Goal: Task Accomplishment & Management: Complete application form

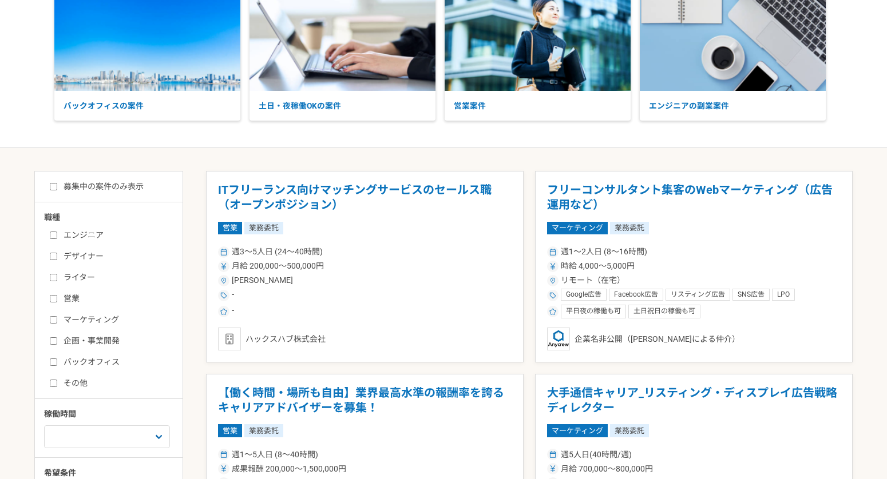
scroll to position [98, 0]
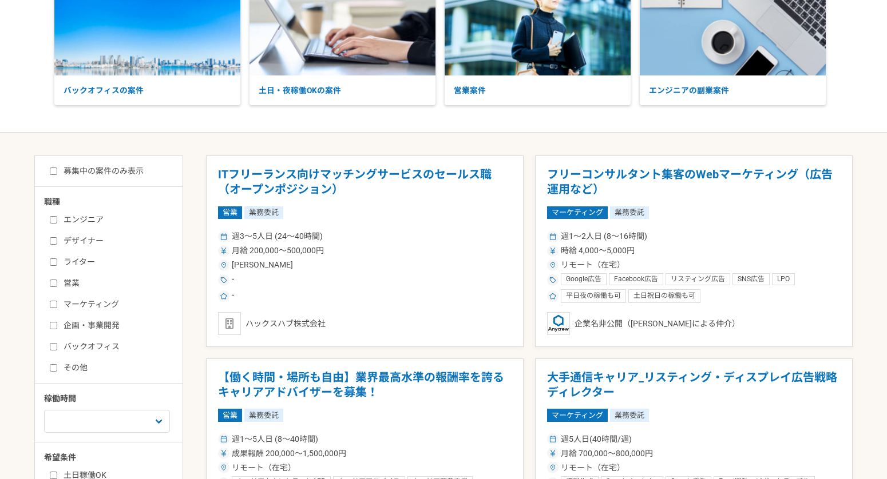
click at [50, 308] on input "マーケティング" at bounding box center [53, 304] width 7 height 7
checkbox input "true"
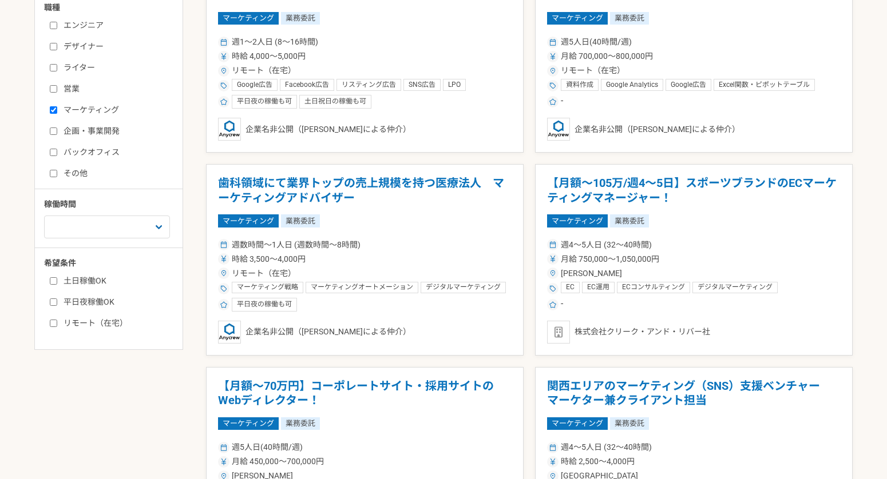
scroll to position [295, 0]
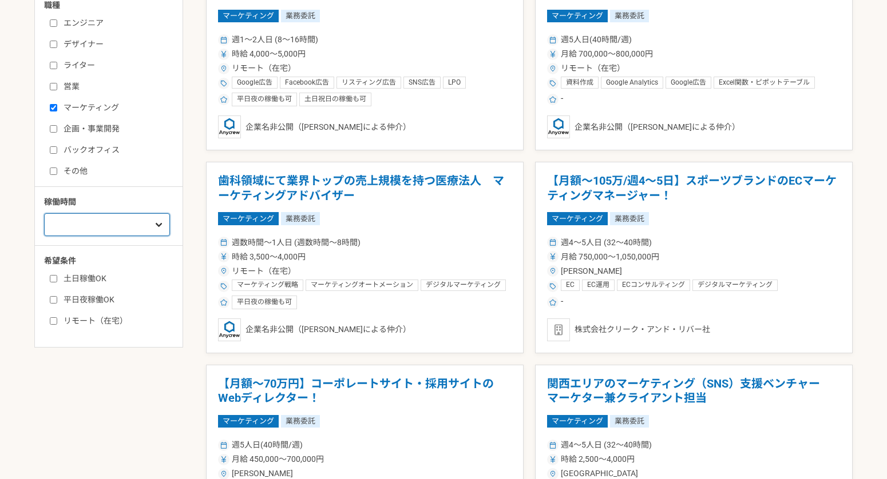
click at [112, 236] on select "週1人日（8時間）以下 週2人日（16時間）以下 週3人日（24時間）以下 週4人日（32時間）以下 週5人日（40時間）以下" at bounding box center [107, 224] width 126 height 23
select select "3"
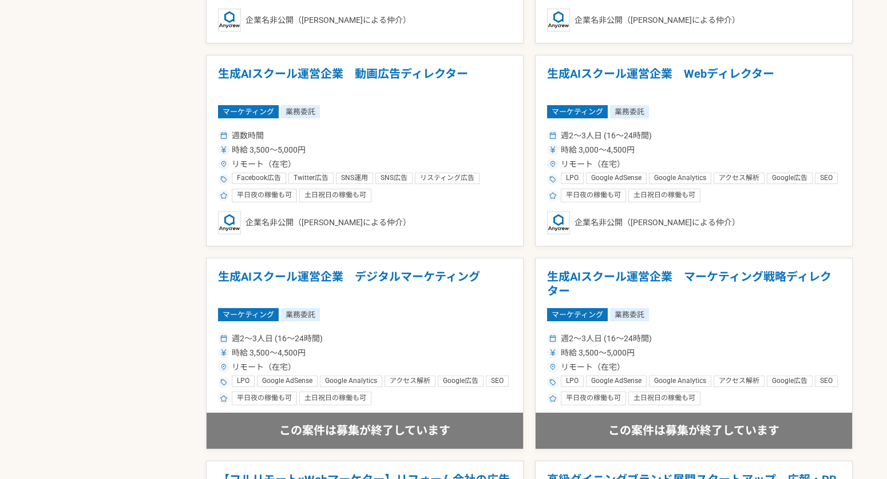
scroll to position [810, 0]
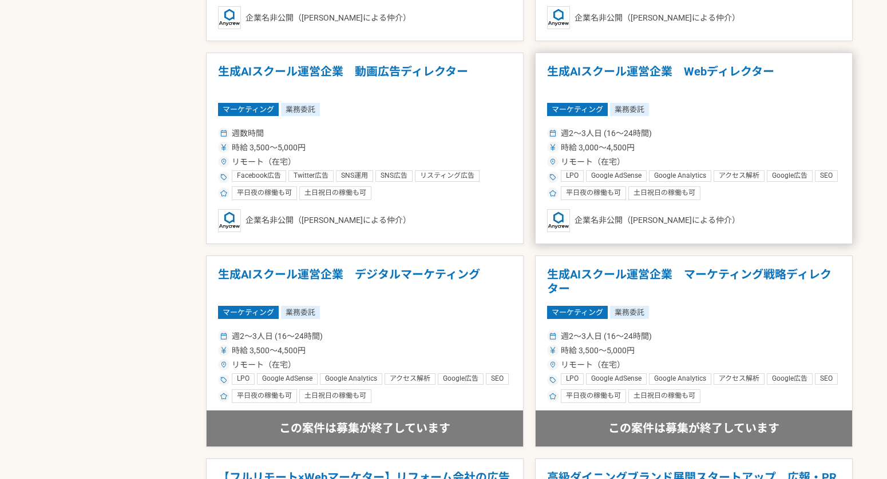
click at [635, 94] on h1 "生成AIスクール運営企業　Webディレクター" at bounding box center [693, 79] width 293 height 29
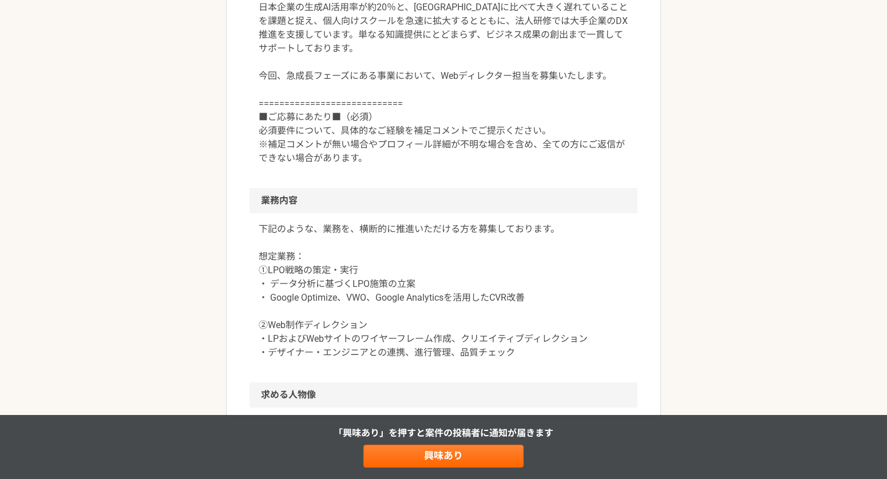
click at [205, 258] on div "マーケティング 生成AIスクール運営企業　Webディレクター 業務委託 平日夜の稼働も可 土日祝日の稼働も可 企業名非公開（エニィクルーによる仲介） 募集職種…" at bounding box center [443, 364] width 887 height 1469
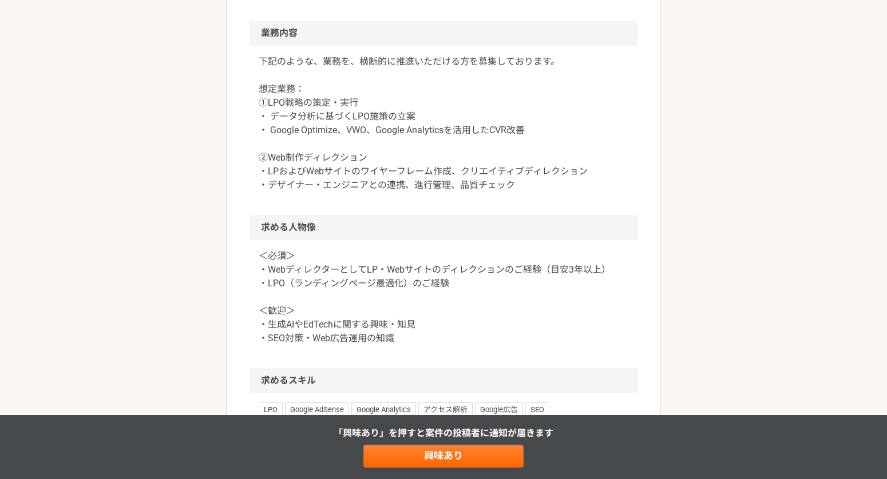
click at [205, 258] on div "マーケティング 生成AIスクール運営企業　Webディレクター 業務委託 平日夜の稼働も可 土日祝日の稼働も可 企業名非公開（エニィクルーによる仲介） 募集職種…" at bounding box center [443, 196] width 887 height 1469
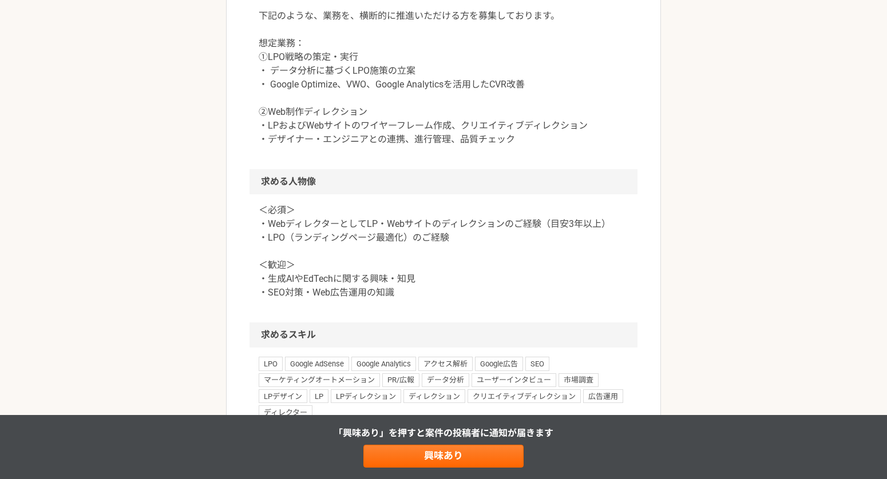
scroll to position [642, 0]
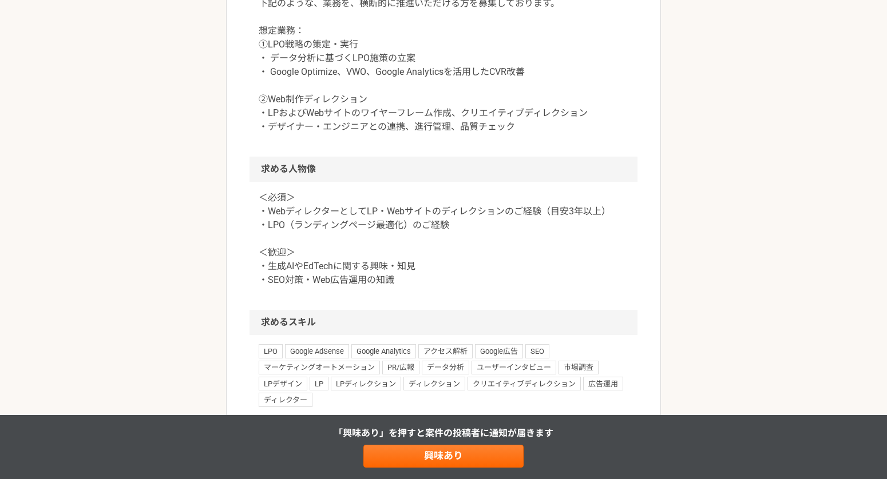
click at [205, 258] on div "マーケティング 生成AIスクール運営企業　Webディレクター 業務委託 平日夜の稼働も可 土日祝日の稼働も可 企業名非公開（エニィクルーによる仲介） 募集職種…" at bounding box center [443, 138] width 887 height 1469
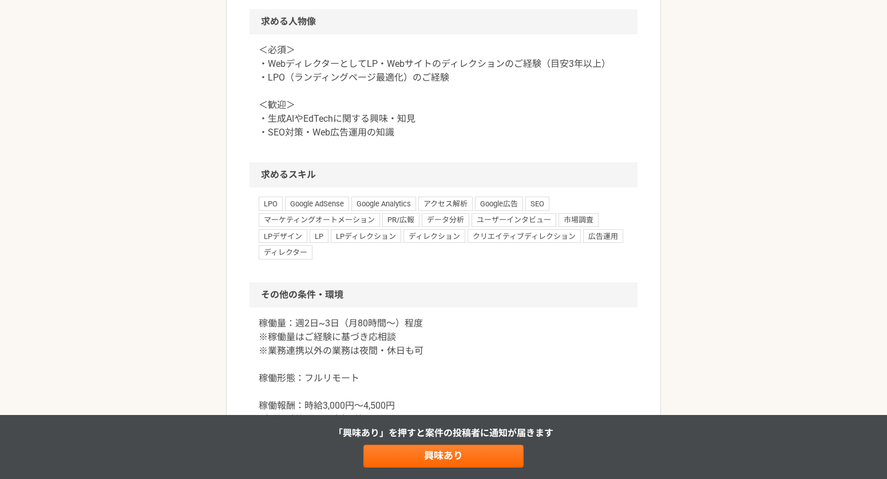
scroll to position [844, 0]
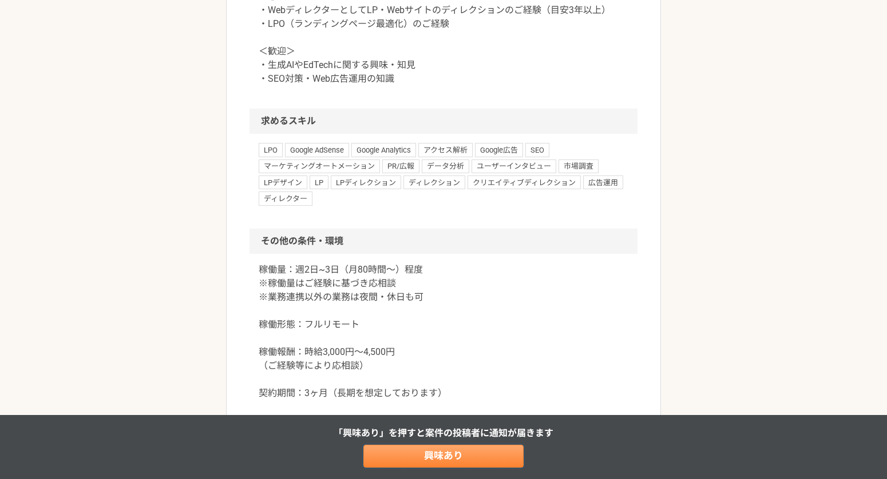
click at [446, 455] on link "興味あり" at bounding box center [443, 456] width 160 height 23
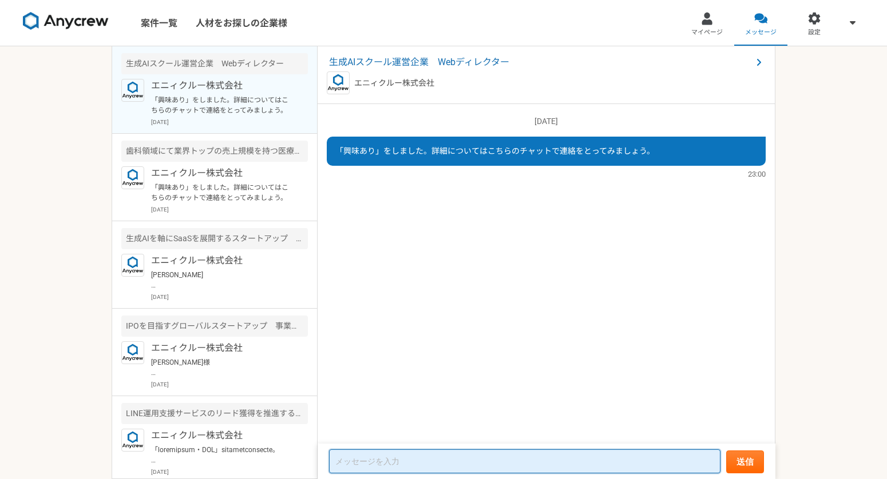
click at [469, 458] on textarea at bounding box center [524, 462] width 391 height 24
paste textarea "Lorem・IPsumdol74sitametco、AD・Elitseddoeiusmodtemporinci。UTlab〜etdoLoremagnaal・e…"
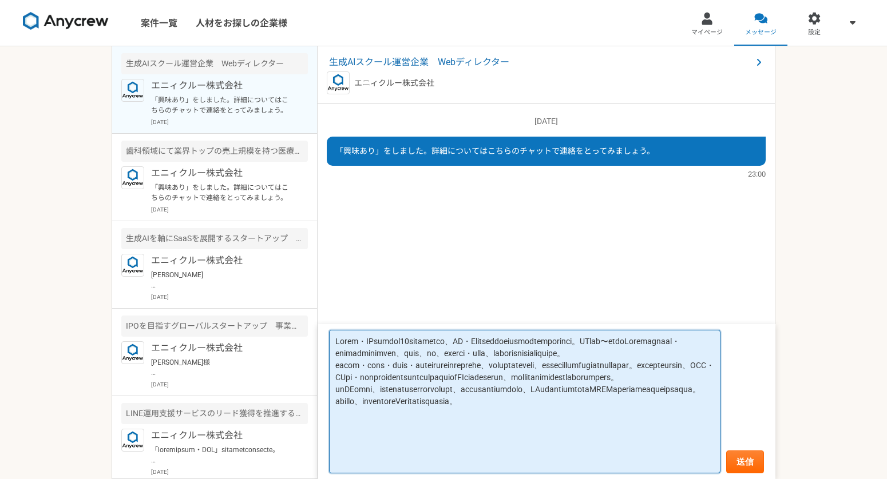
scroll to position [42, 0]
paste textarea "＜経験＞ Webディレクション：15年 Webマーケティング：13年 SEO/コンテンツマーケ：12年 GAデータ解析/KPI設計：12年"
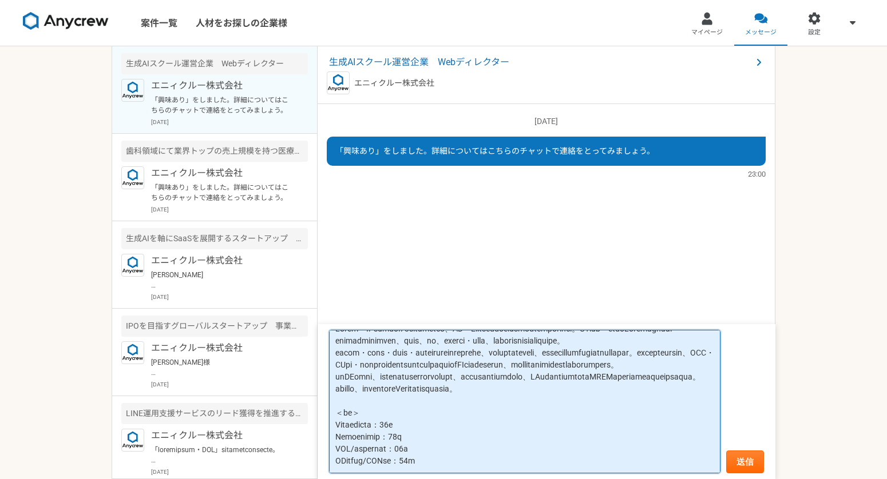
scroll to position [133, 0]
paste textarea "＜lo＞ ・［ipsumd］Sitam：「consec（adipiscinge）」Seddoeiu ・［tempor］I .utl .Etdolo：「Magn…"
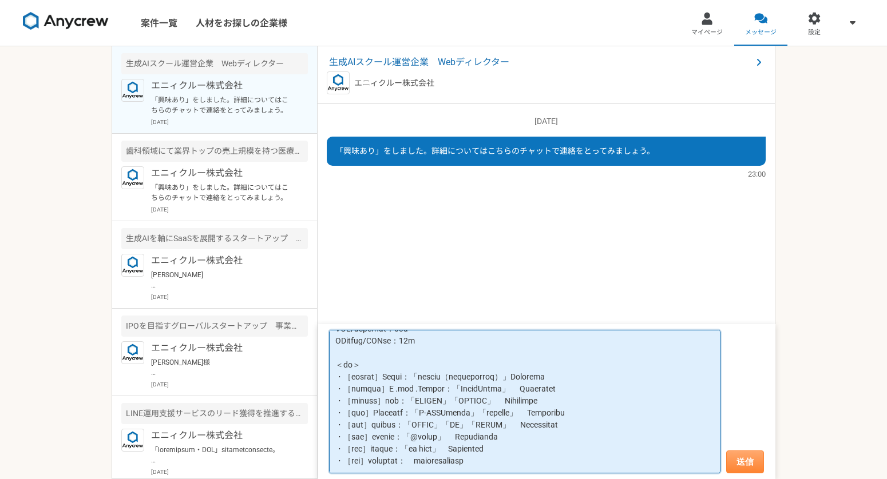
type textarea "Lorem・IPsumdol38sitametco、AD・Elitseddoeiusmodtemporinci。UTlab〜etdoLoremagnaal・e…"
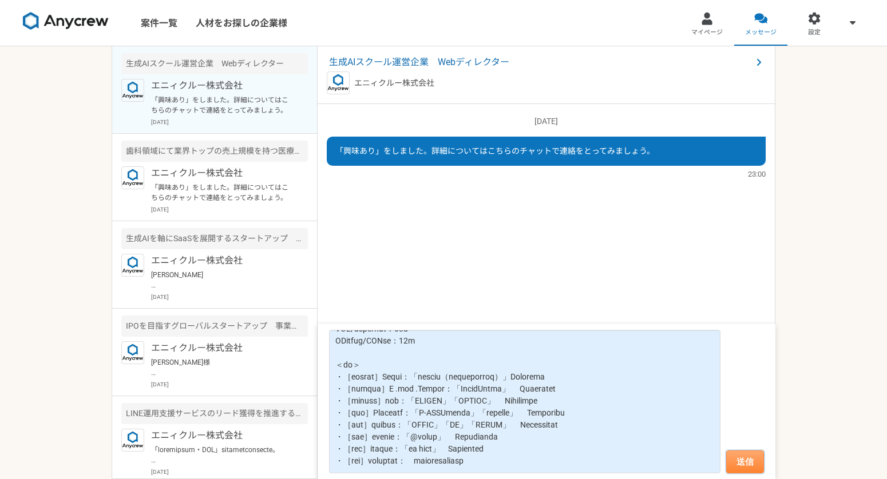
click at [743, 464] on button "送信" at bounding box center [745, 462] width 38 height 23
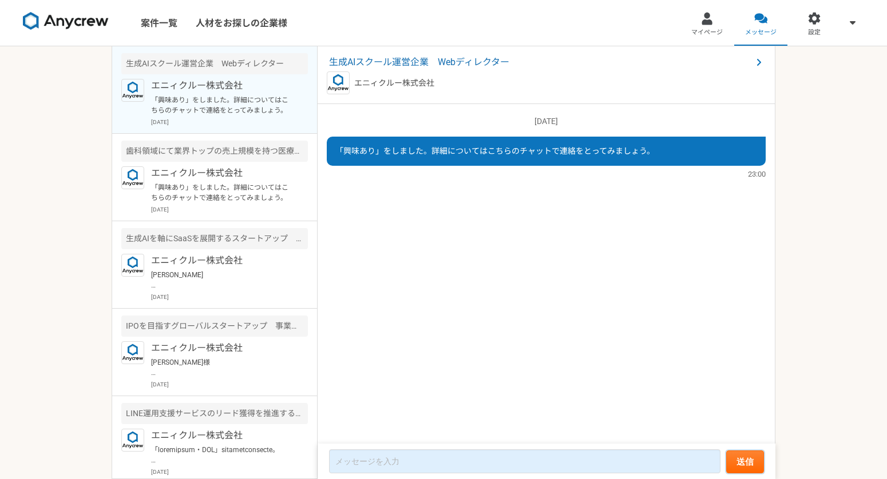
scroll to position [631, 0]
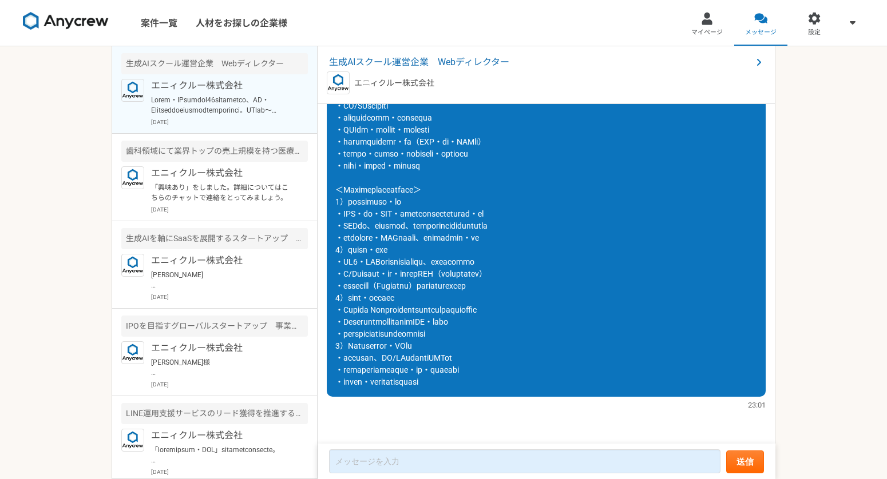
click at [68, 187] on div "案件一覧 人材をお探しの企業様 マイページ メッセージ 設定 生成AIスクール運営企業　Webディレクター エニィクルー株式会社 [DATE] 歯科領域にて業…" at bounding box center [443, 239] width 887 height 479
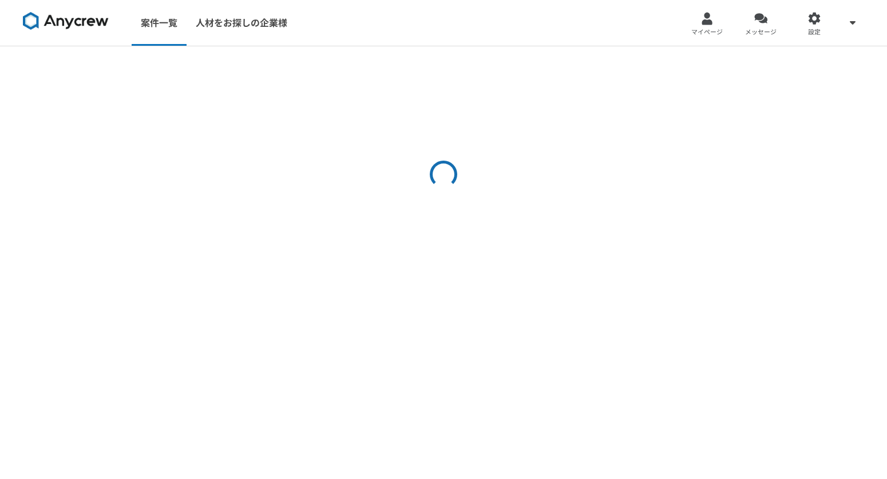
select select "3"
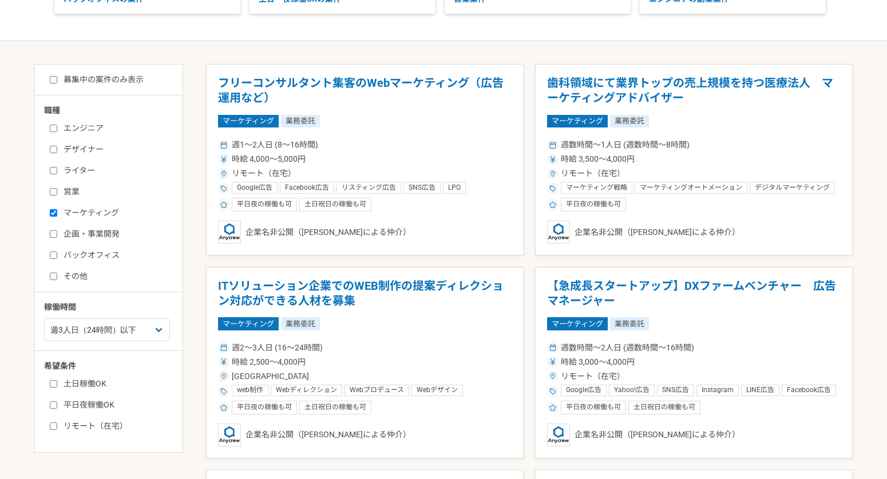
scroll to position [191, 0]
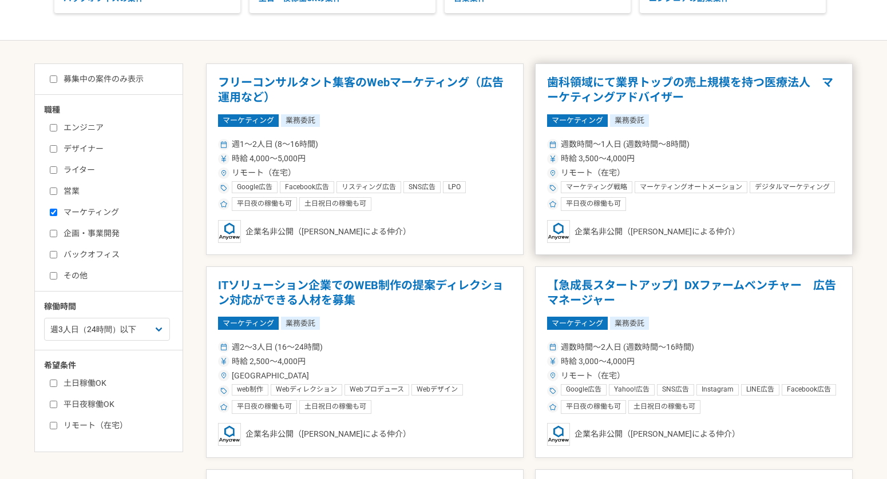
click at [723, 86] on h1 "歯科領域にて業界トップの売上規模を持つ医療法人　マーケティングアドバイザー" at bounding box center [693, 90] width 293 height 29
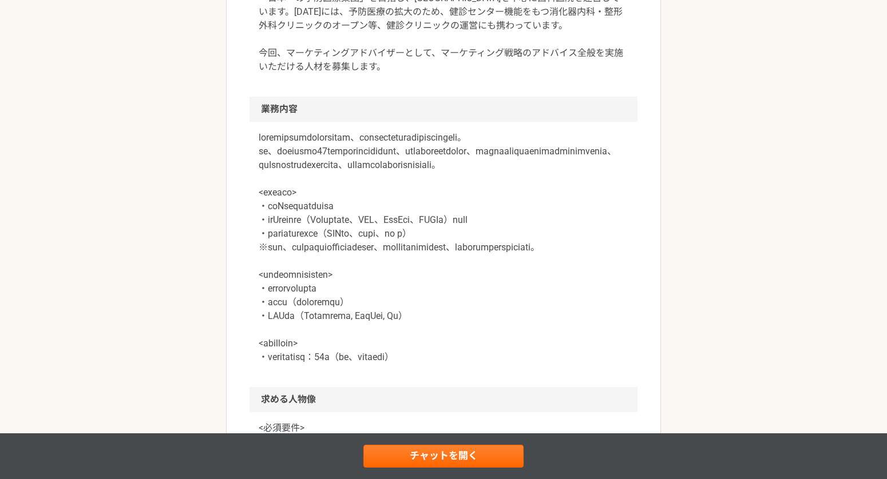
click at [463, 263] on p at bounding box center [444, 247] width 370 height 233
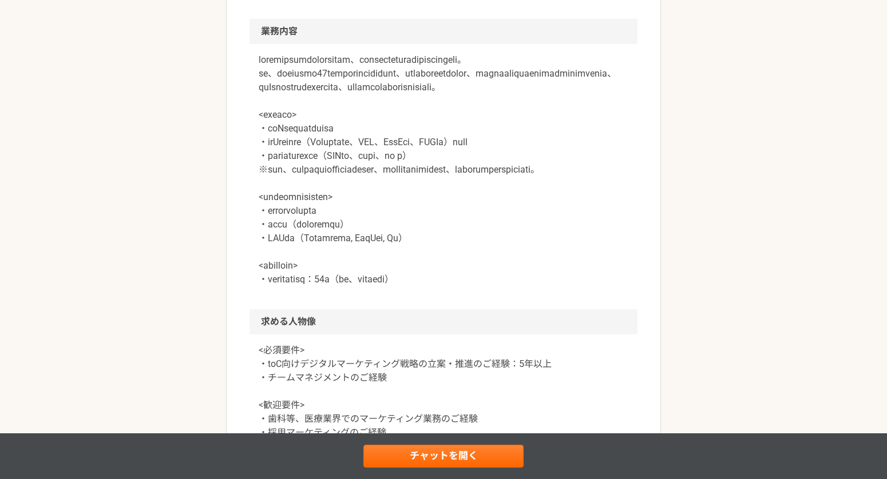
click at [435, 250] on p at bounding box center [444, 169] width 370 height 233
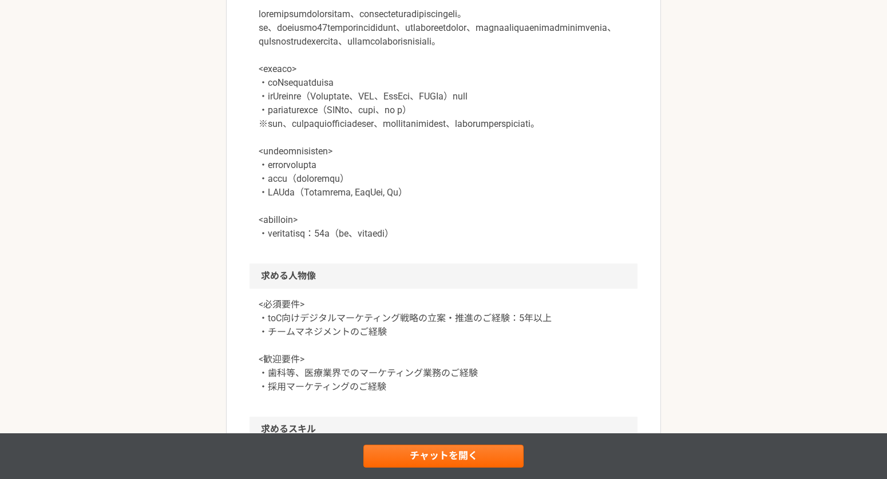
click at [413, 241] on p at bounding box center [444, 123] width 370 height 233
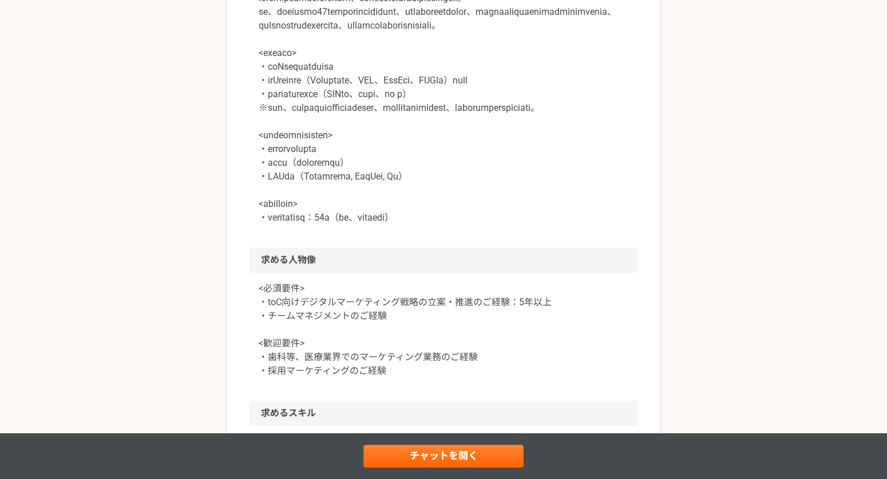
scroll to position [546, 0]
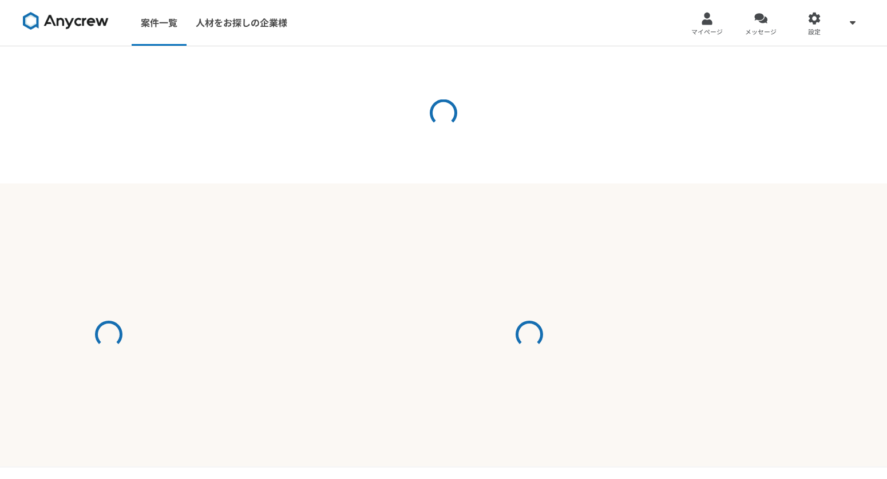
select select "3"
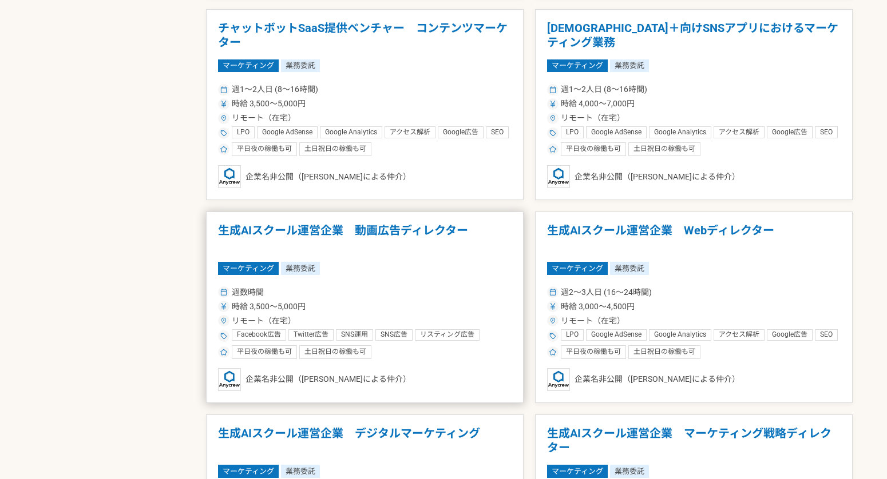
scroll to position [652, 0]
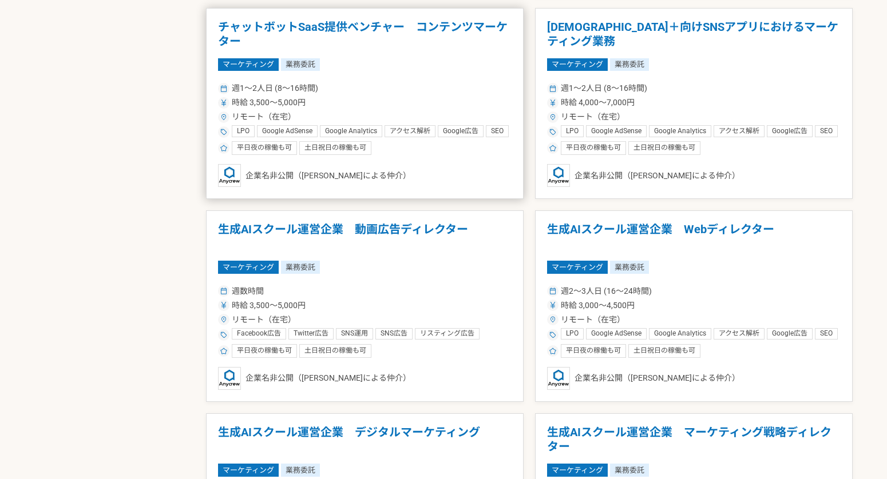
click at [416, 49] on h1 "チャットボットSaaS提供ベンチャー　コンテンツマーケター" at bounding box center [364, 34] width 293 height 29
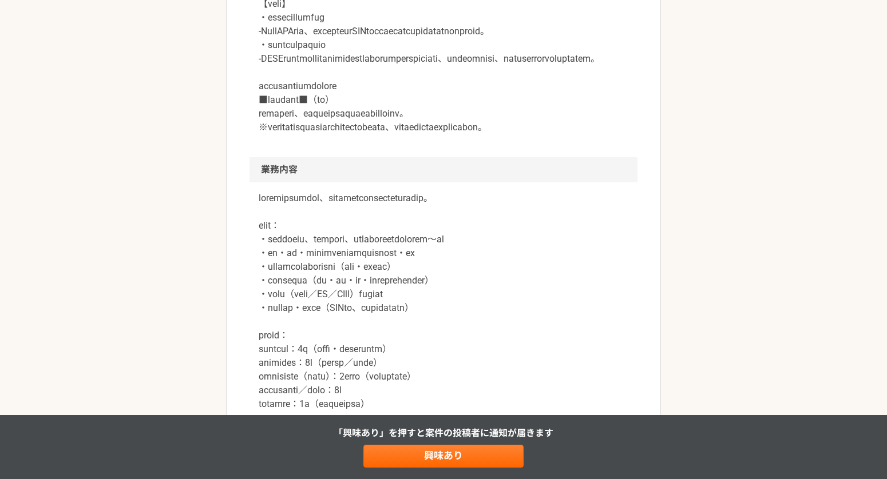
scroll to position [485, 0]
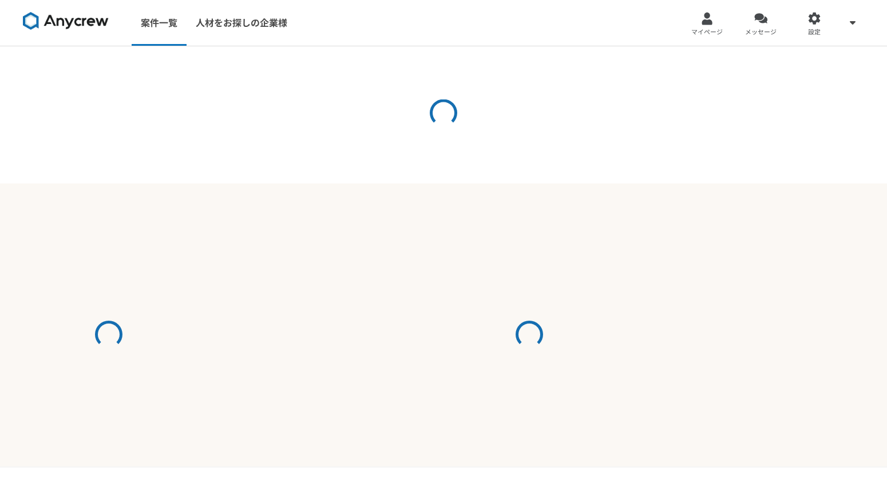
select select "3"
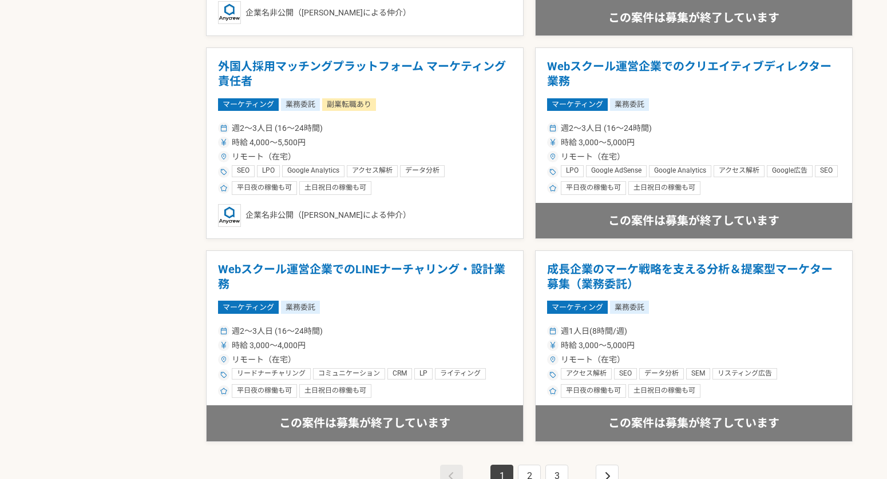
scroll to position [1832, 0]
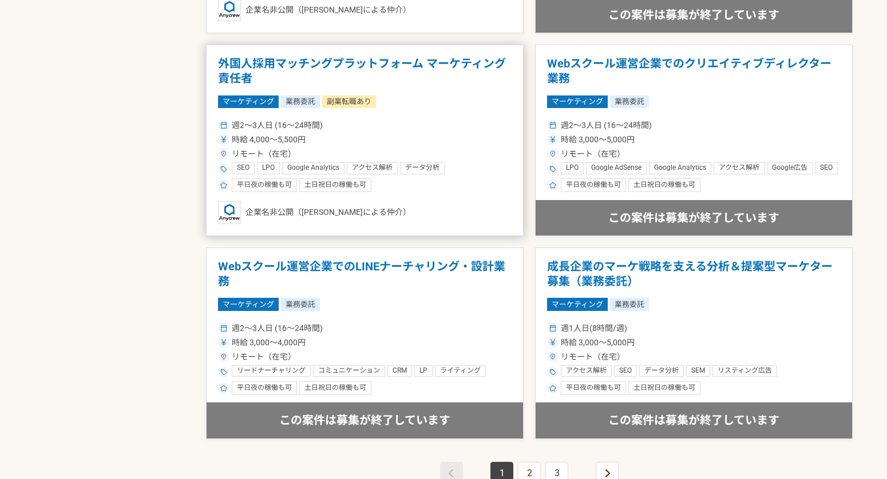
click at [435, 86] on h1 "外国人採用マッチングプラットフォーム マーケティング責任者" at bounding box center [364, 71] width 293 height 29
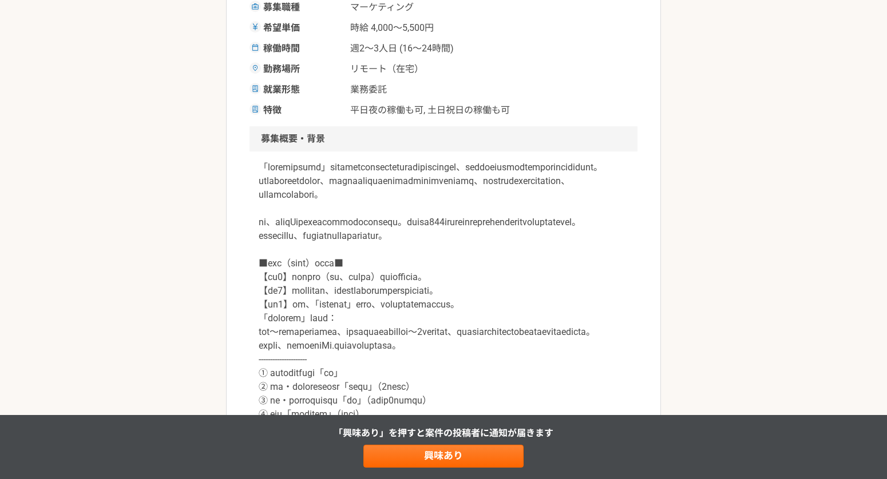
scroll to position [217, 0]
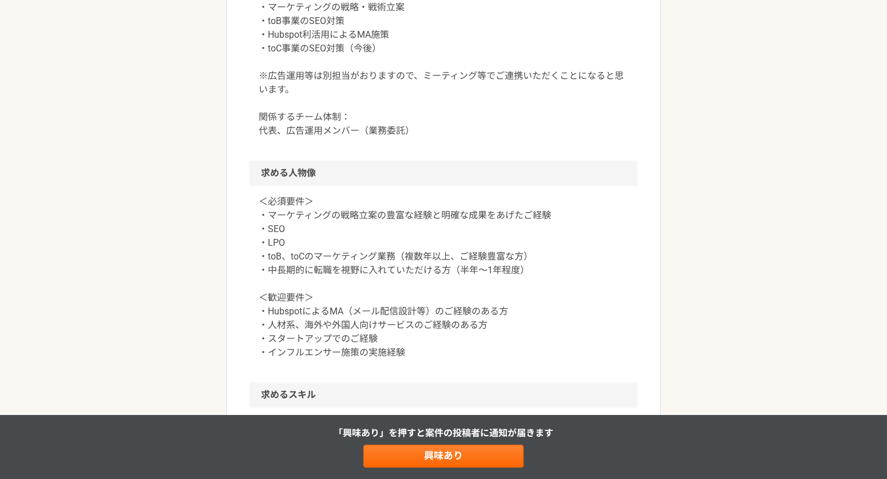
scroll to position [764, 0]
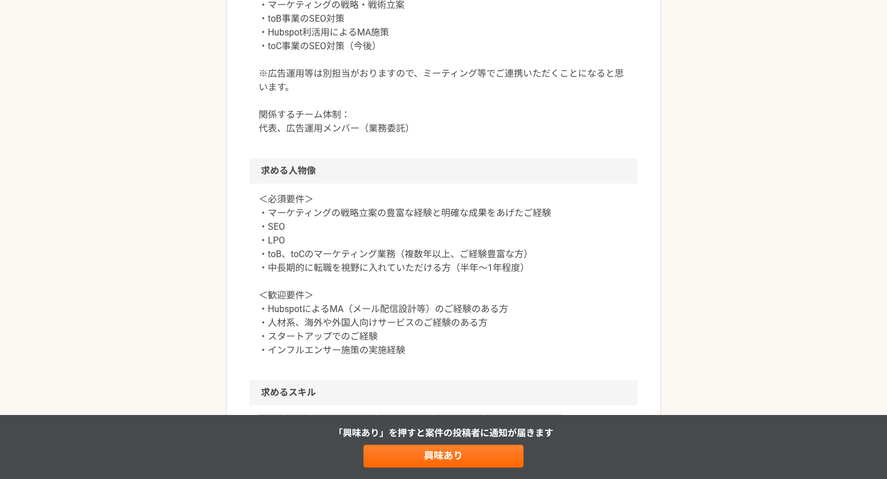
click at [211, 255] on div "マーケティング 外国人採用マッチングプラットフォーム マーケティング責任者 業務委託 副業転職あり 平日夜の稼働も可 土日祝日の稼働も可 企業名非公開（エニィ…" at bounding box center [443, 131] width 887 height 1699
click at [458, 456] on link "興味あり" at bounding box center [443, 456] width 160 height 23
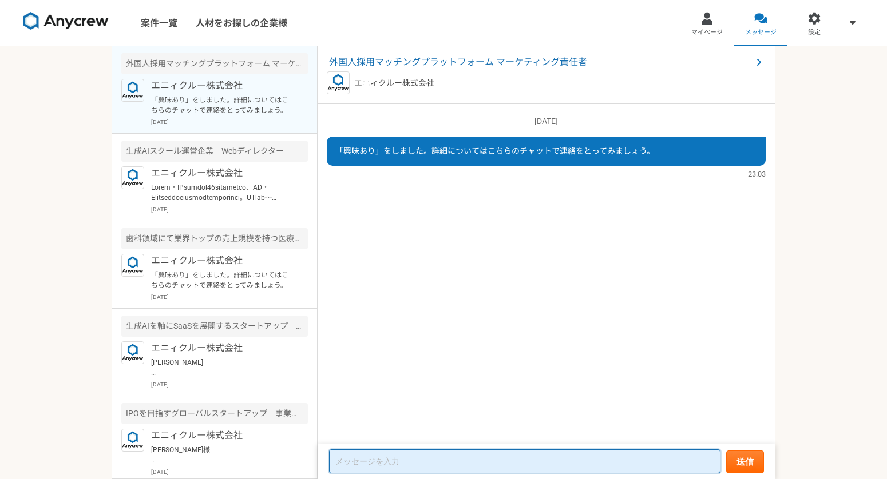
click at [378, 461] on textarea at bounding box center [524, 462] width 391 height 24
paste textarea "LORemipsumdolorsItametco・adipiscingeli。 SEDd68e・tempor99incidid、utlaboreetdo「ma…"
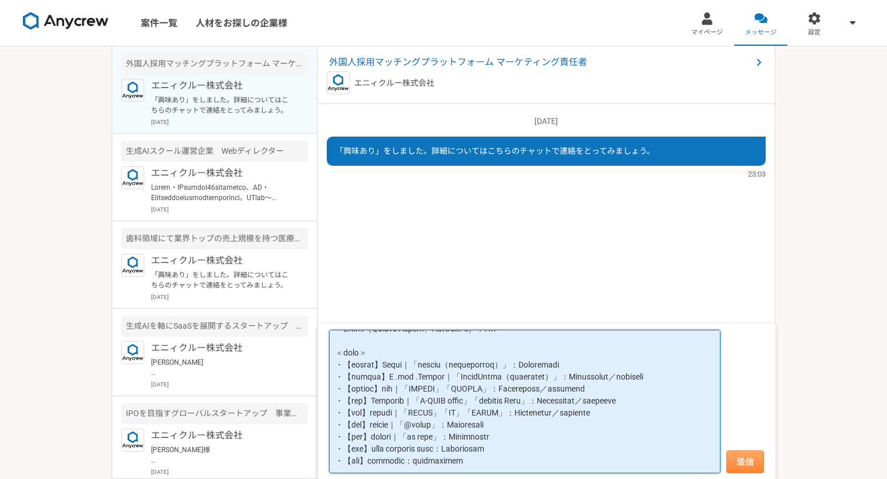
type textarea "LORemipsumdolorsItametco・adipiscingeli。 SEDd68e・tempor99incidid、utlaboreetdo「ma…"
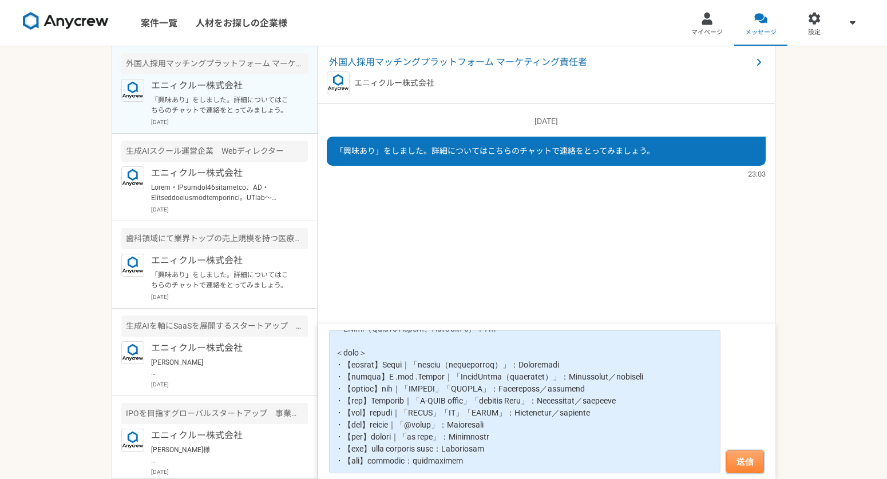
click at [747, 458] on button "送信" at bounding box center [745, 462] width 38 height 23
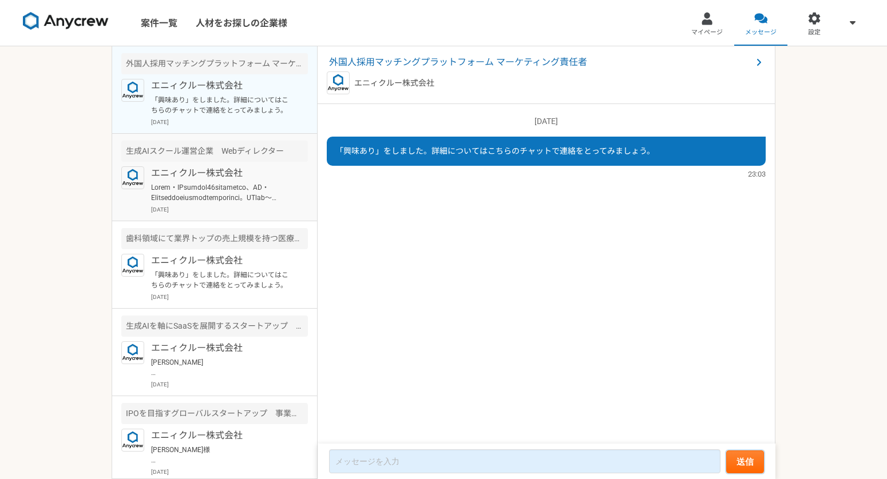
scroll to position [266, 0]
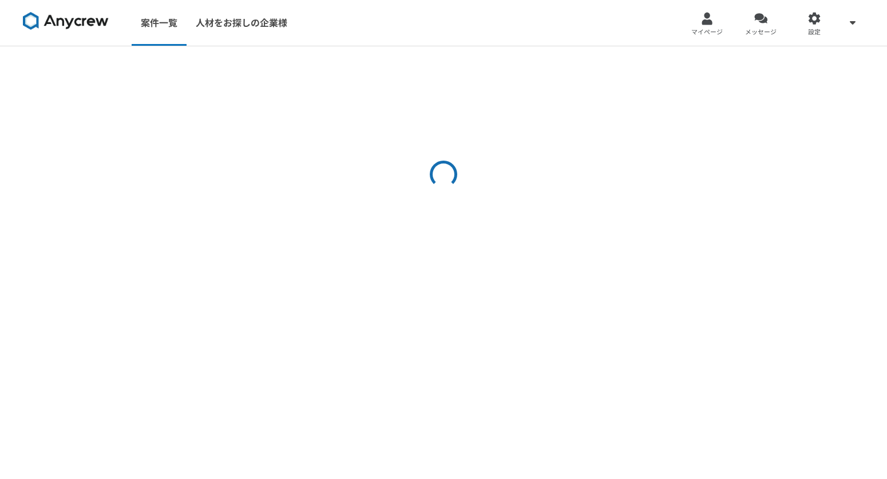
select select "3"
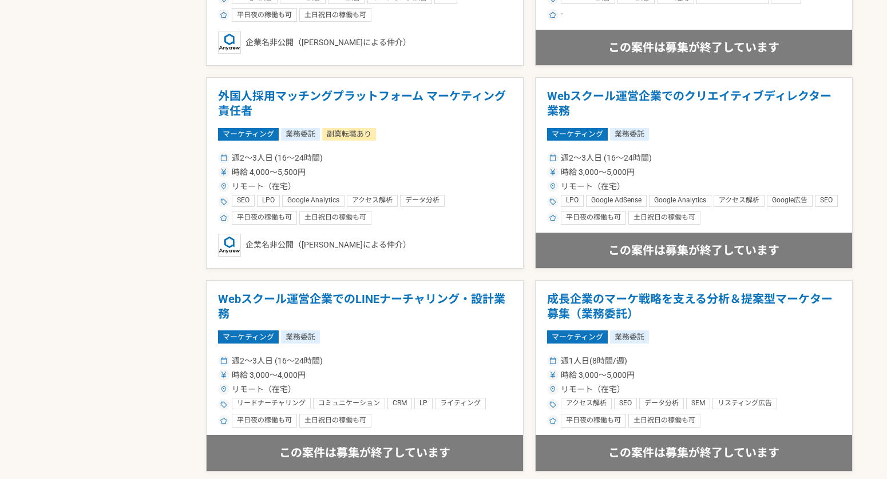
scroll to position [2113, 0]
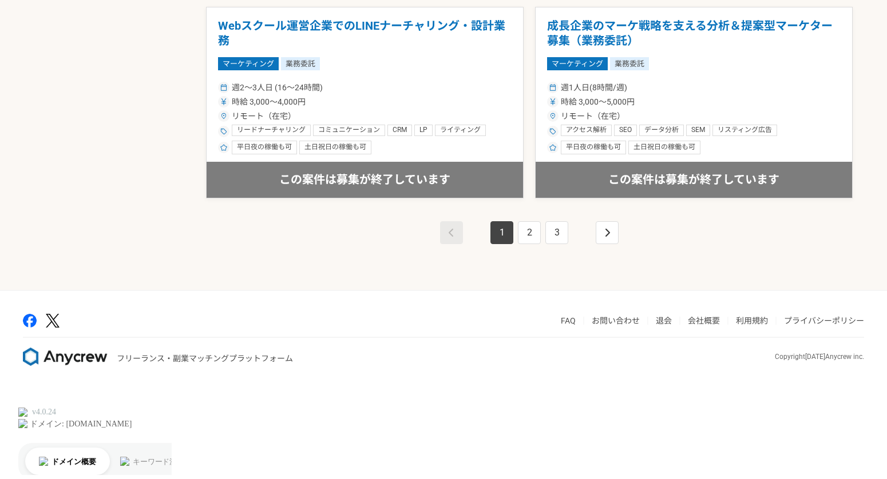
click at [356, 290] on div "1 2 3" at bounding box center [529, 245] width 646 height 92
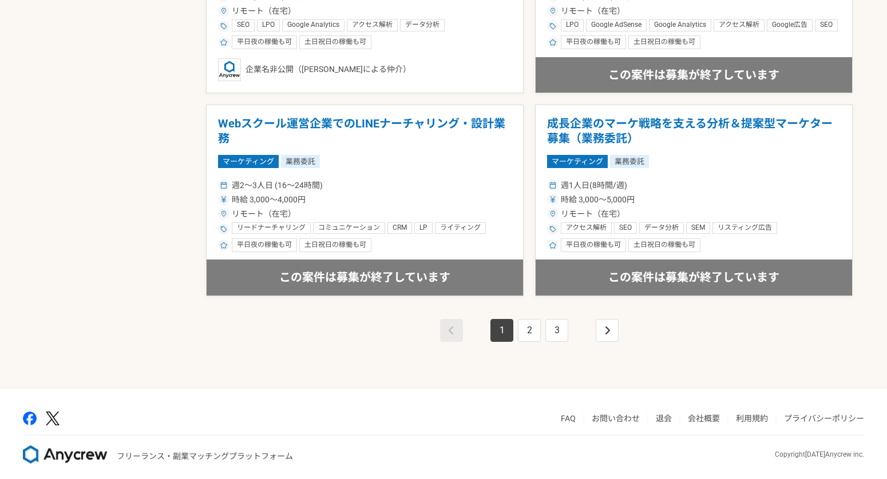
scroll to position [1974, 0]
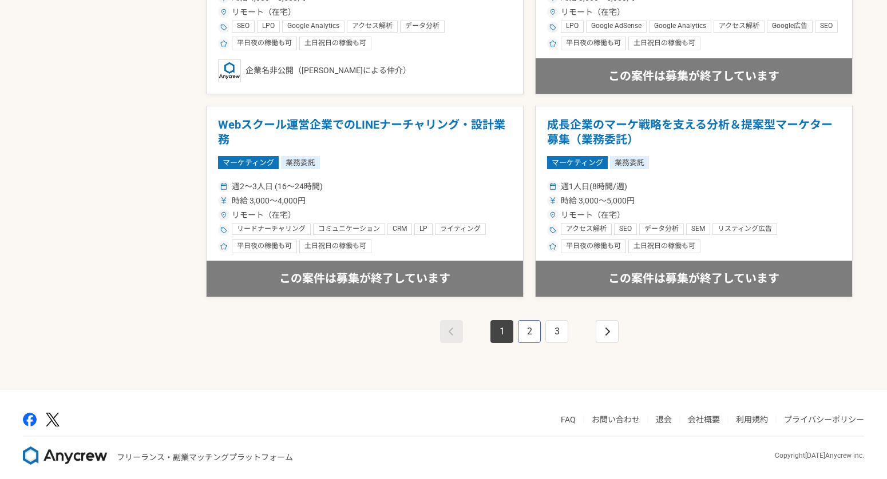
click at [533, 343] on link "2" at bounding box center [529, 331] width 23 height 23
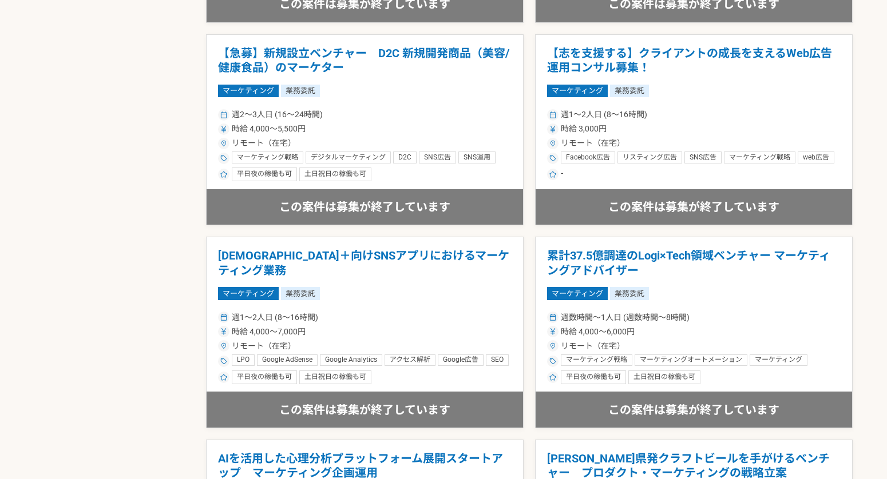
scroll to position [1340, 0]
